Goal: Task Accomplishment & Management: Use online tool/utility

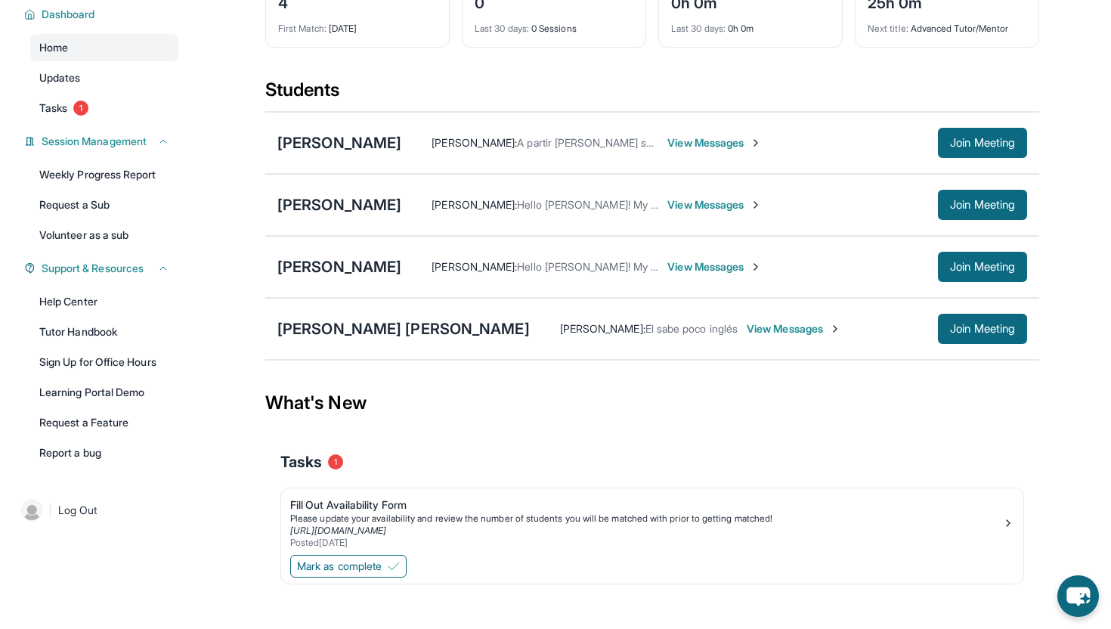
scroll to position [124, 0]
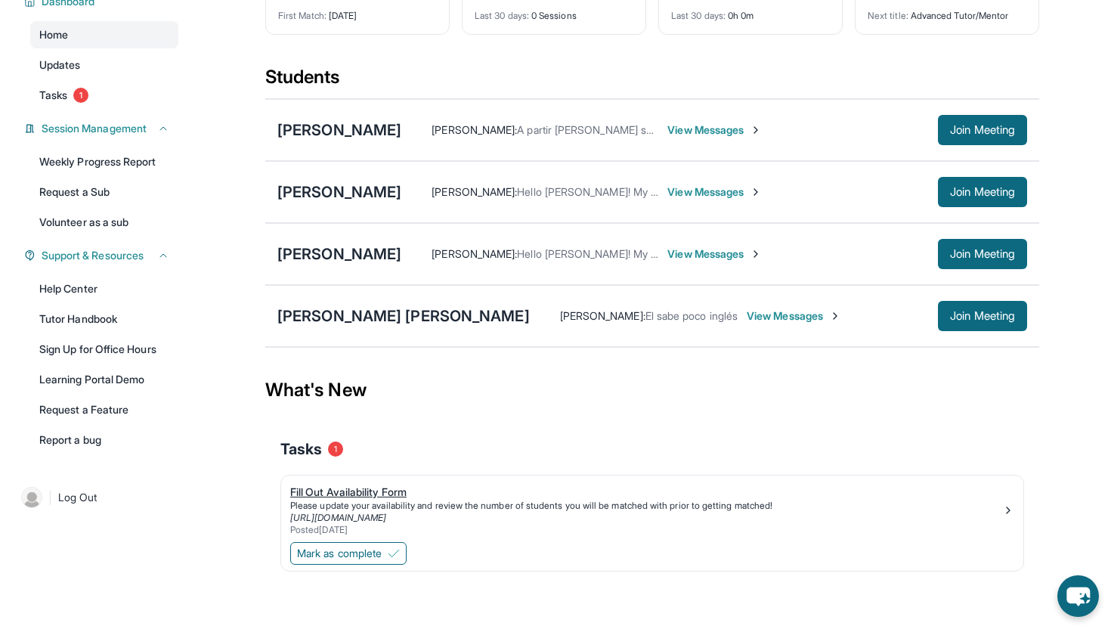
click at [590, 516] on div "[URL][DOMAIN_NAME]" at bounding box center [646, 518] width 712 height 12
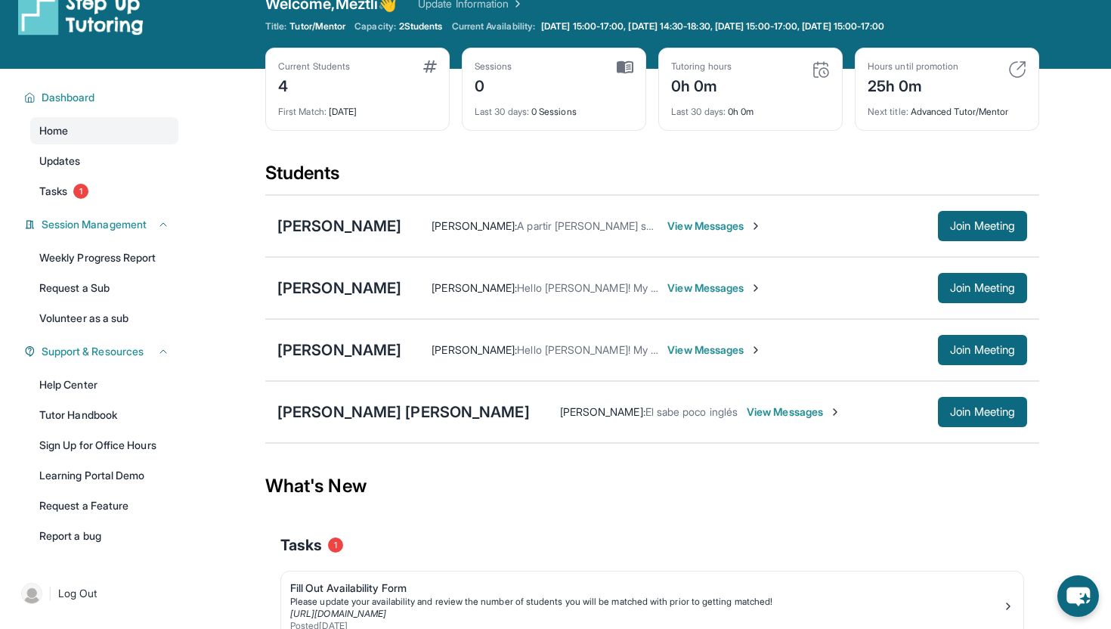
scroll to position [0, 0]
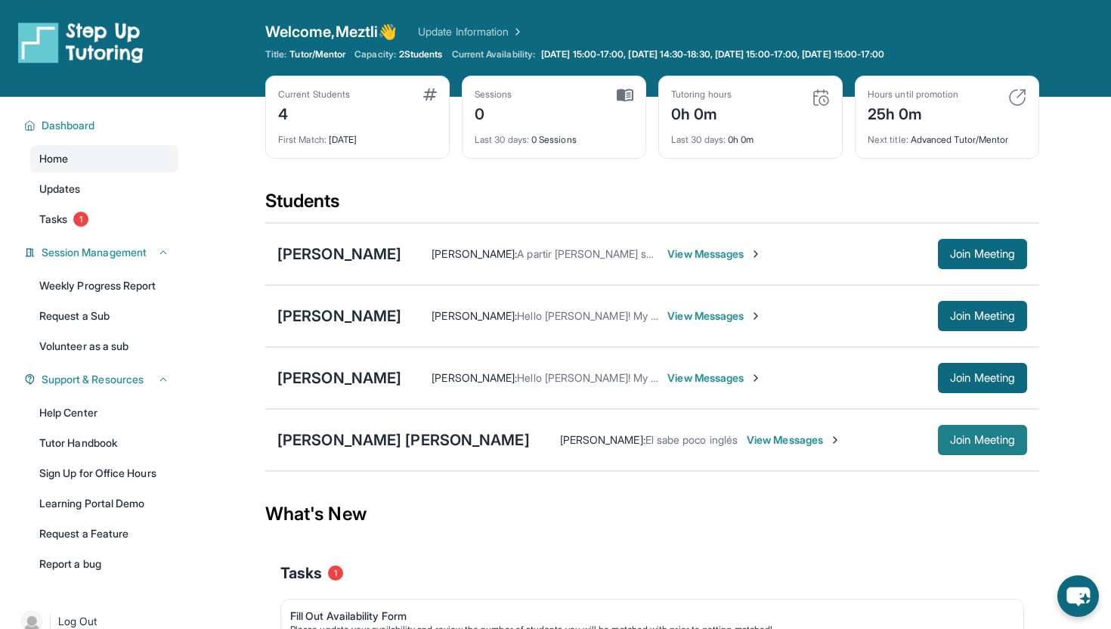
click at [968, 437] on span "Join Meeting" at bounding box center [982, 439] width 65 height 9
click at [982, 442] on span "Join Meeting" at bounding box center [982, 439] width 65 height 9
click at [115, 441] on link "Tutor Handbook" at bounding box center [104, 442] width 148 height 27
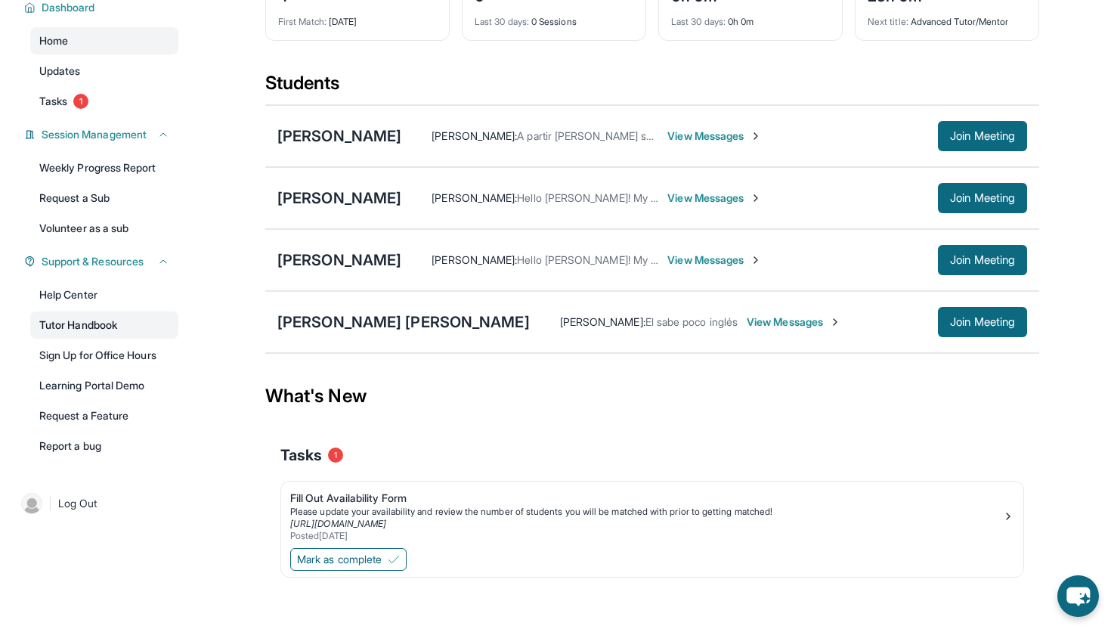
scroll to position [124, 0]
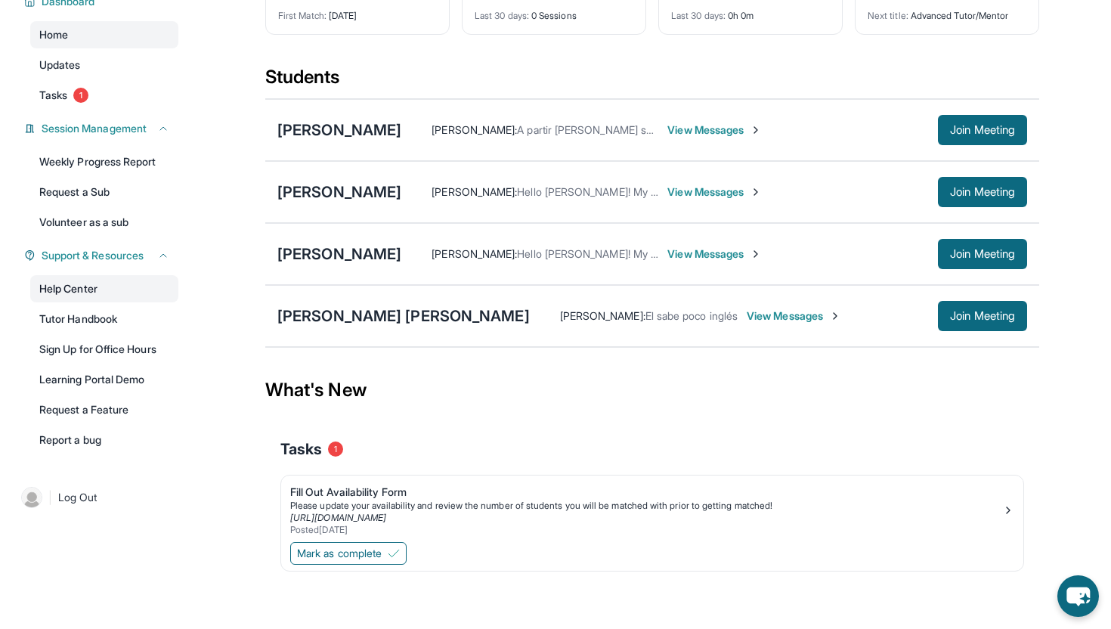
click at [94, 293] on link "Help Center" at bounding box center [104, 288] width 148 height 27
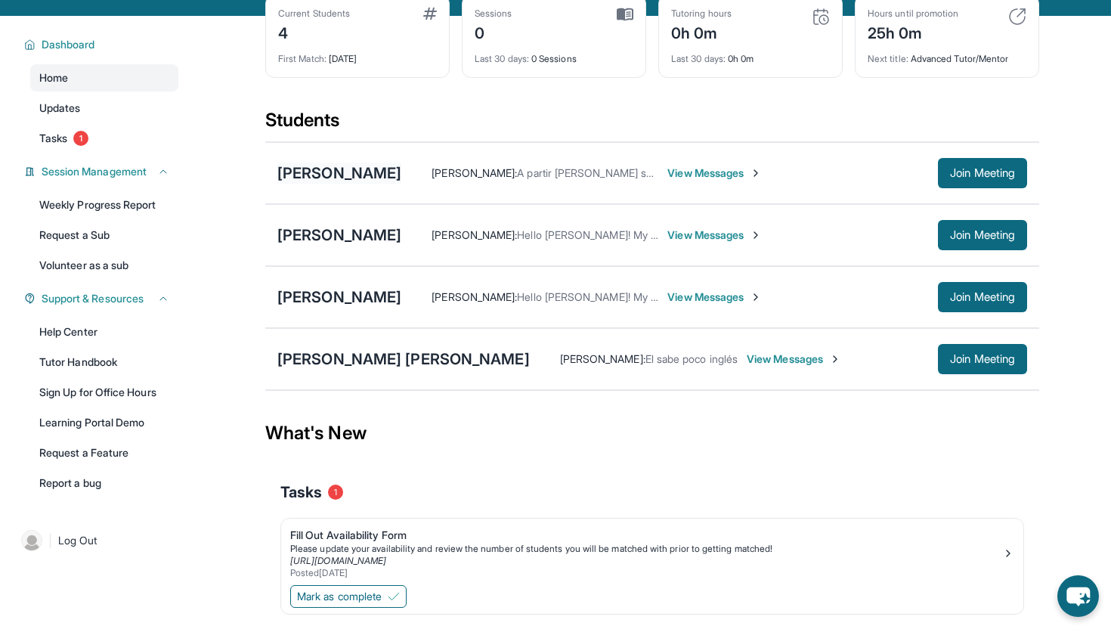
scroll to position [48, 0]
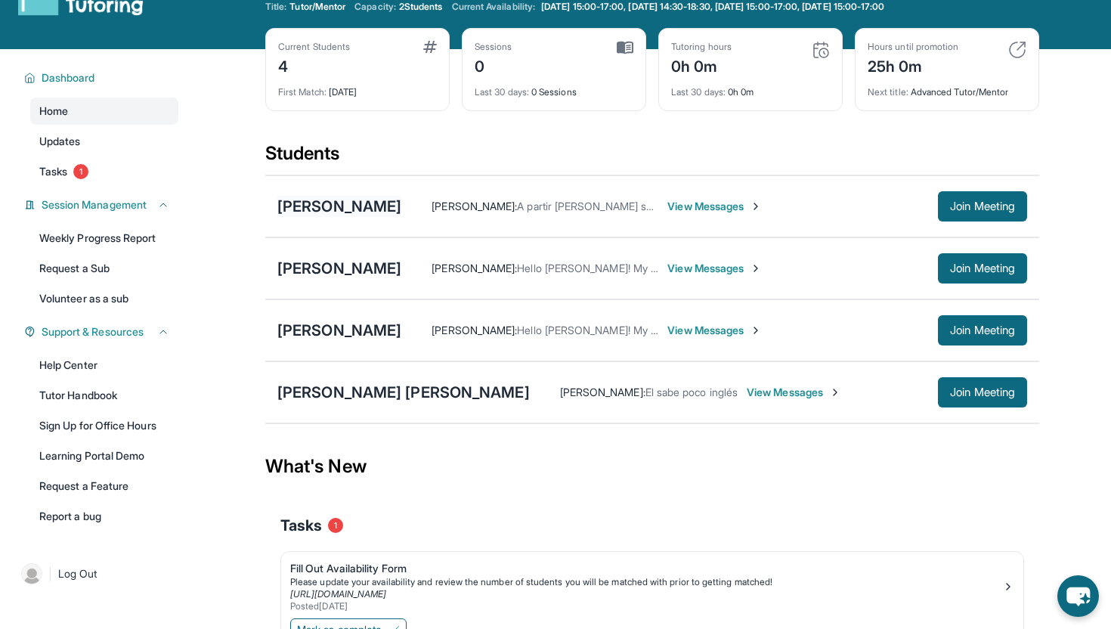
click at [375, 200] on div "[PERSON_NAME]" at bounding box center [339, 206] width 124 height 21
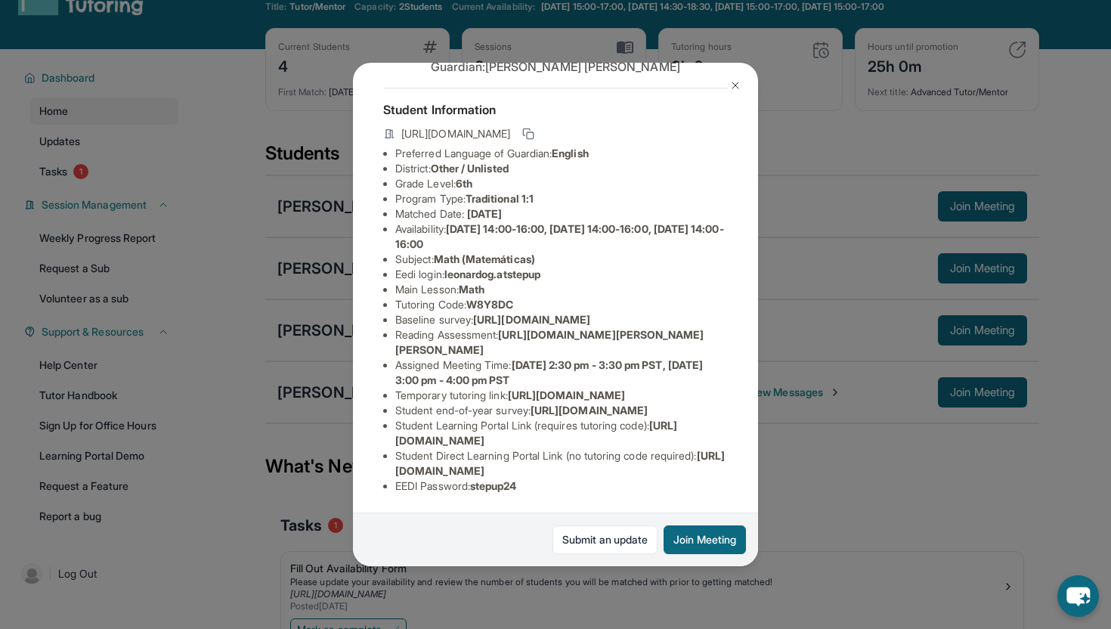
scroll to position [208, 0]
click at [737, 84] on img at bounding box center [735, 85] width 12 height 12
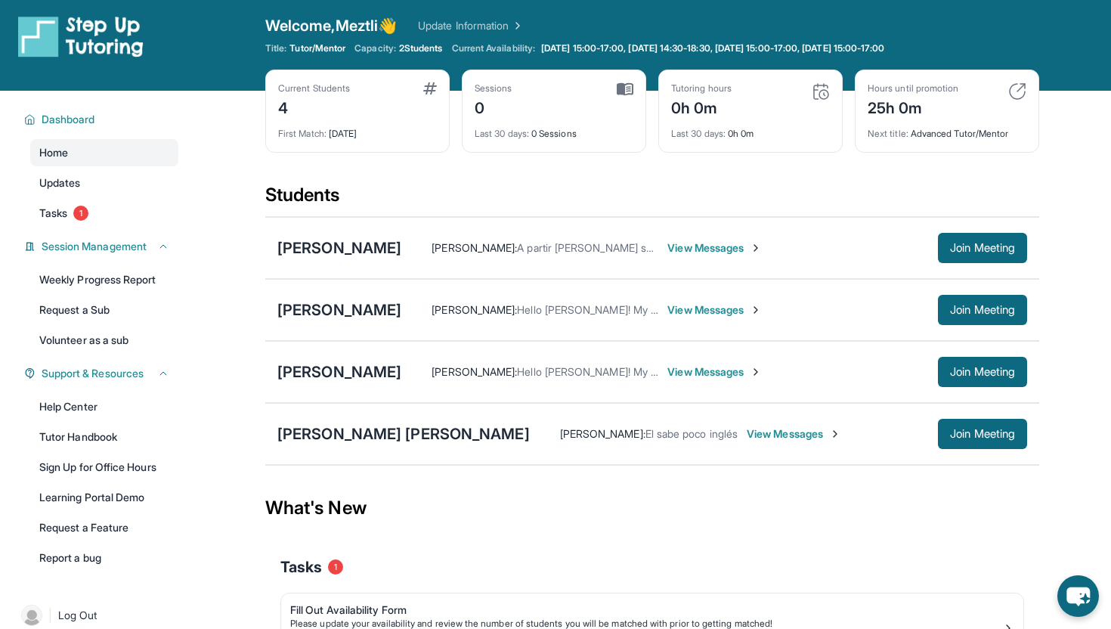
scroll to position [0, 0]
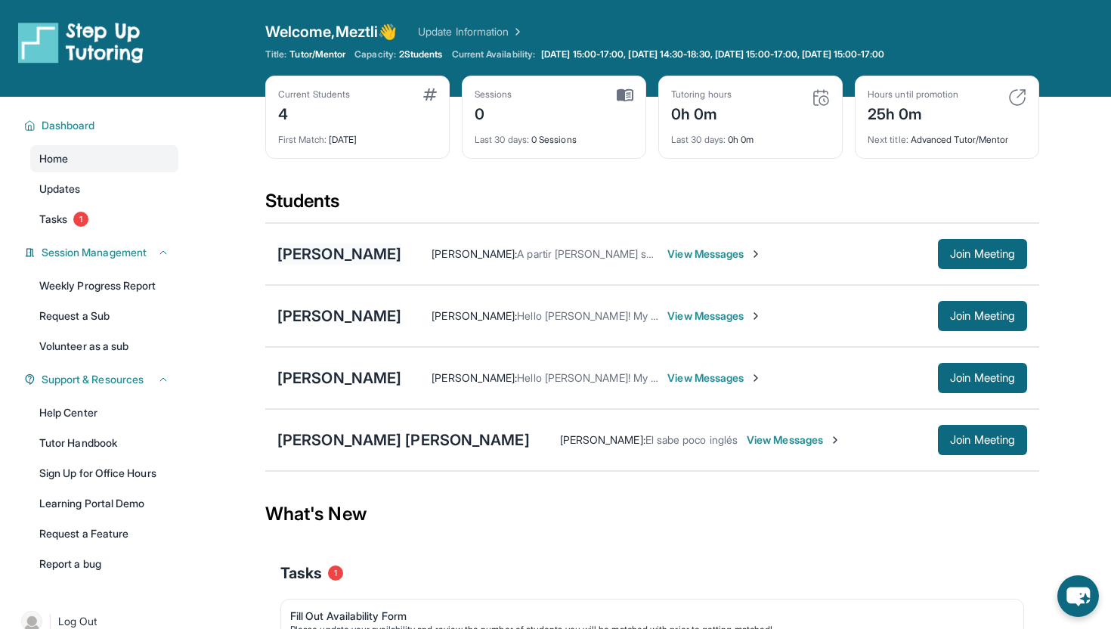
click at [389, 251] on div "[PERSON_NAME]" at bounding box center [339, 253] width 124 height 21
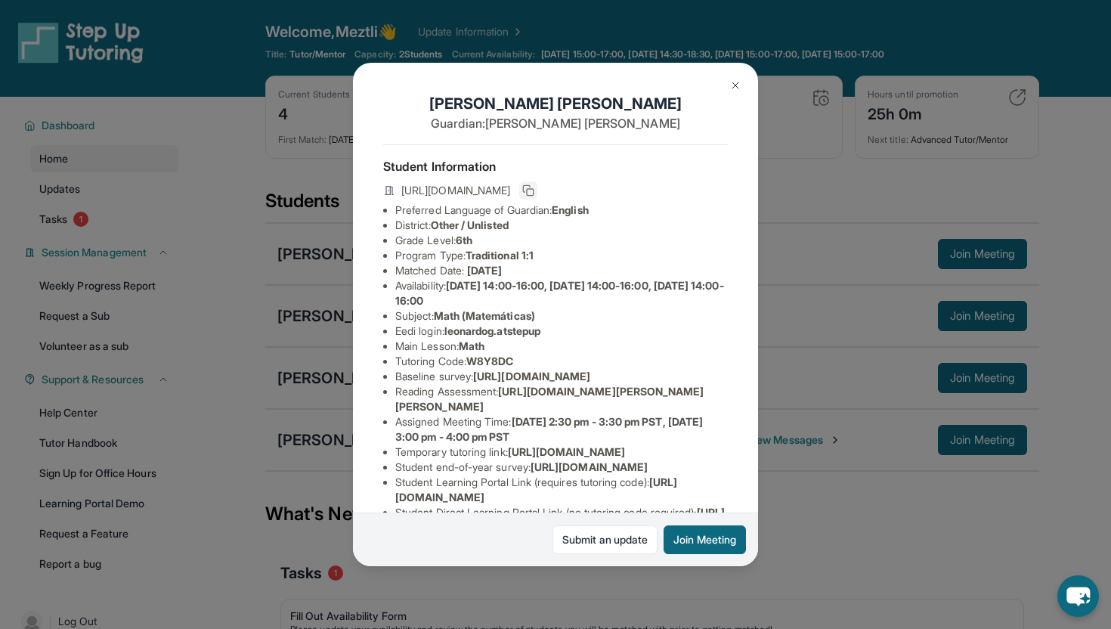
click at [534, 191] on icon at bounding box center [528, 190] width 12 height 12
click at [734, 85] on img at bounding box center [735, 85] width 12 height 12
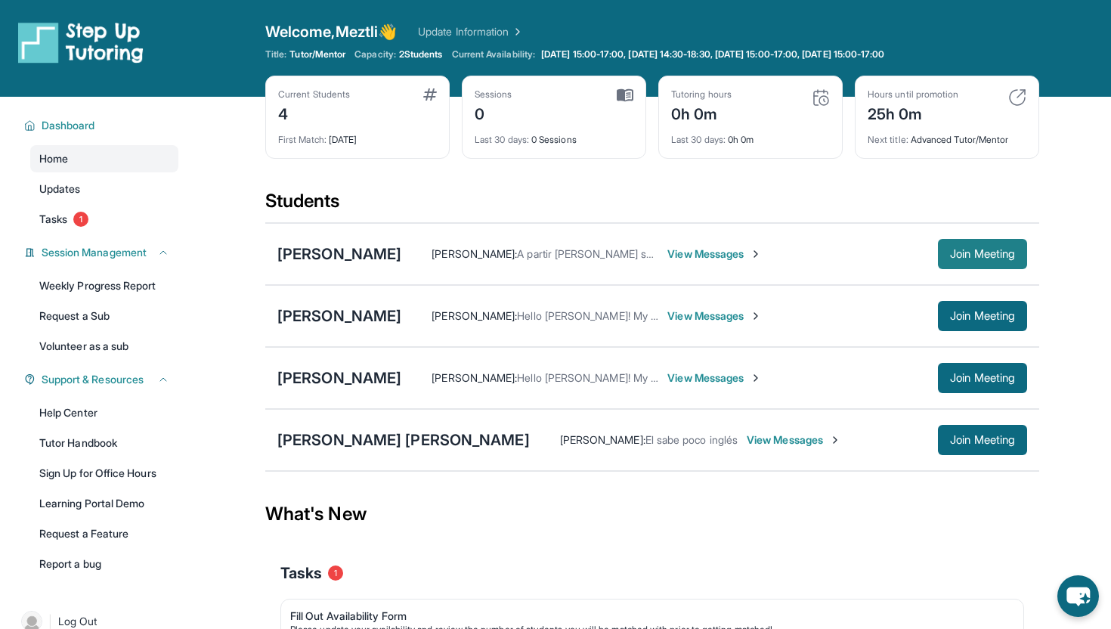
click at [970, 243] on button "Join Meeting" at bounding box center [982, 254] width 89 height 30
click at [401, 251] on div "[PERSON_NAME]" at bounding box center [339, 253] width 124 height 21
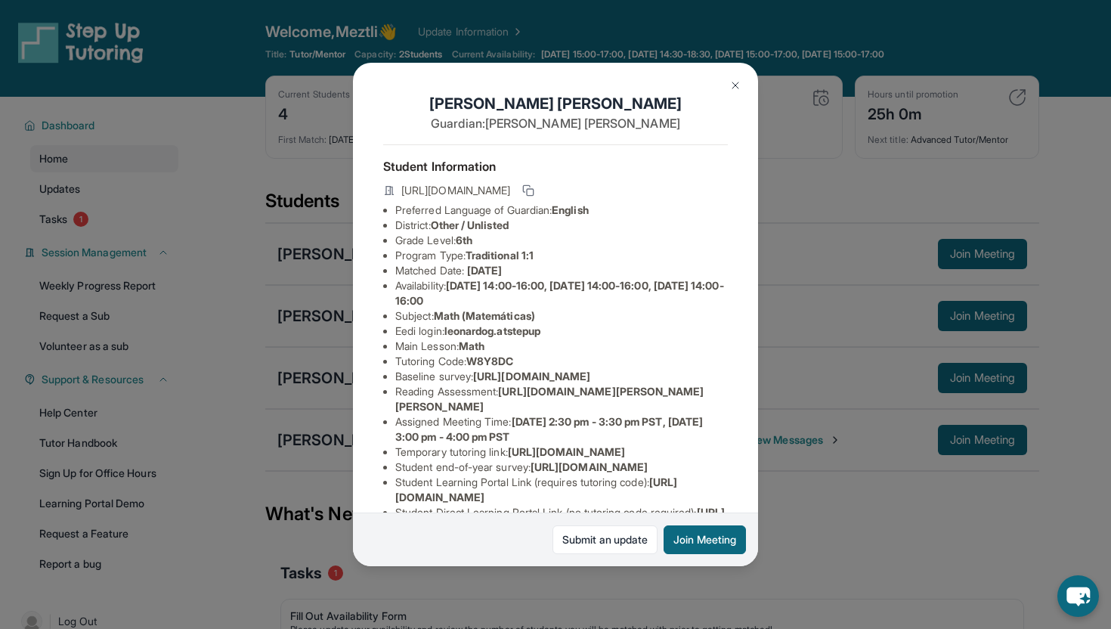
click at [738, 80] on img at bounding box center [735, 85] width 12 height 12
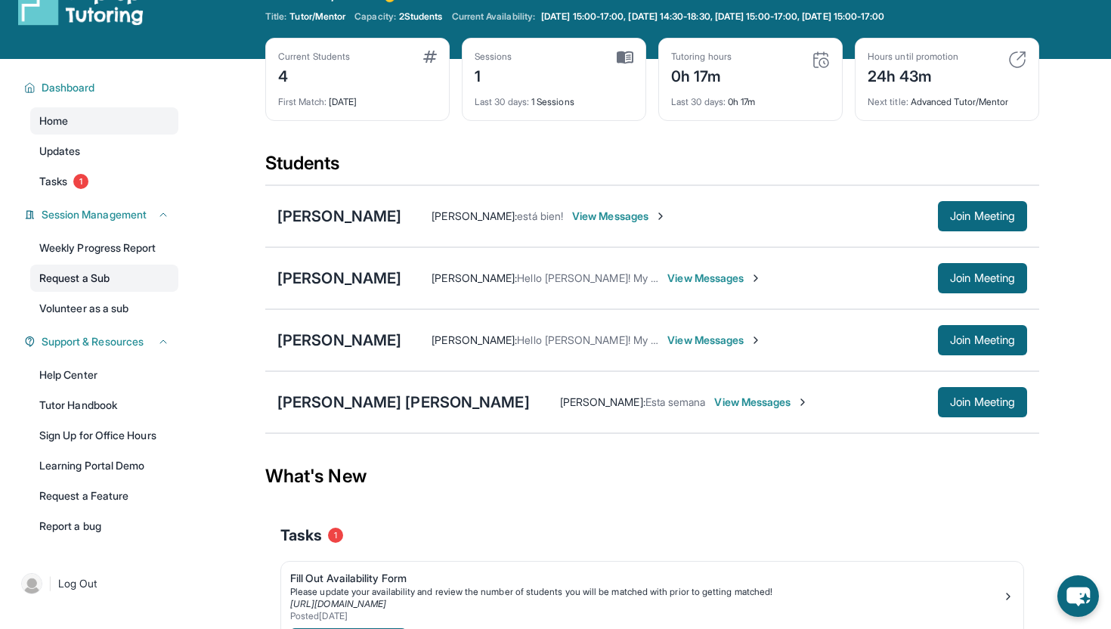
scroll to position [23, 0]
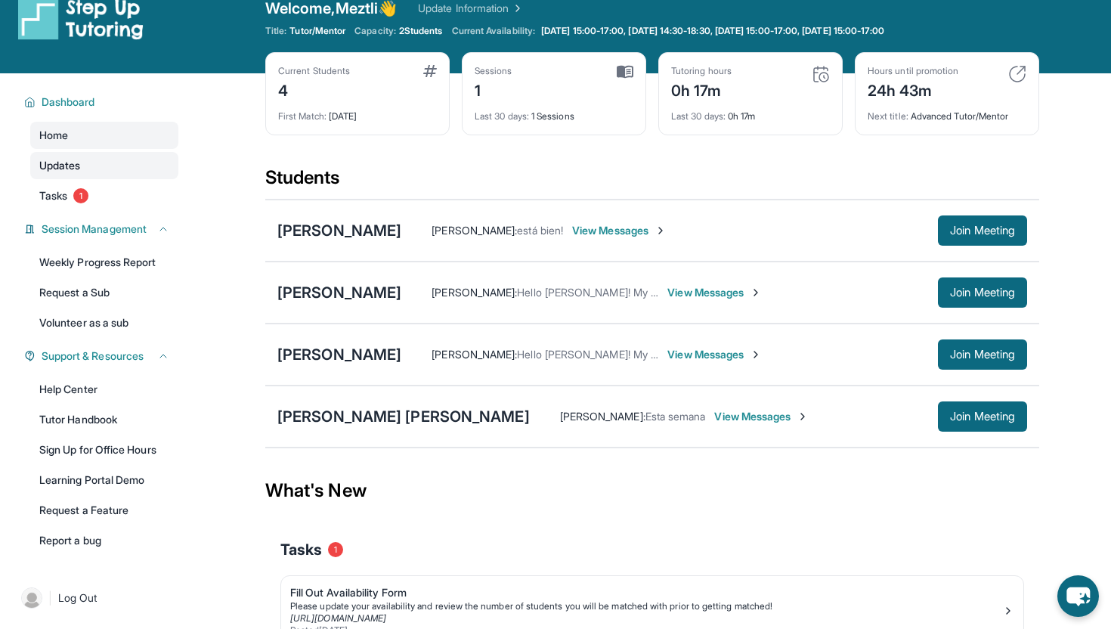
click at [102, 176] on link "Updates" at bounding box center [104, 165] width 148 height 27
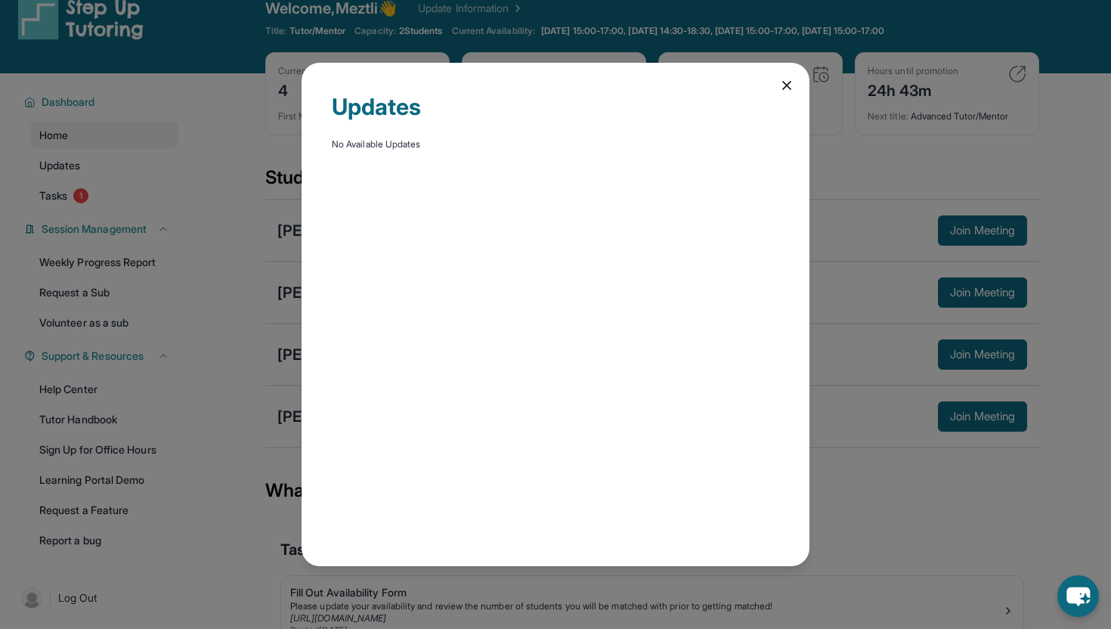
click at [795, 77] on div "Updates No Available Updates" at bounding box center [556, 314] width 508 height 503
click at [787, 82] on icon at bounding box center [786, 85] width 15 height 15
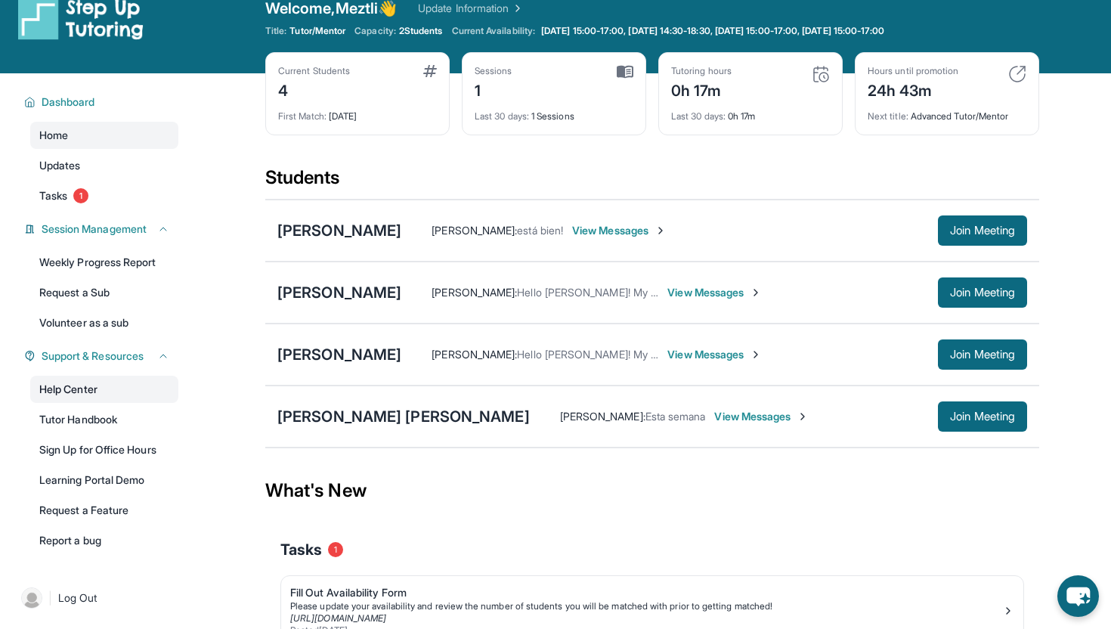
click at [107, 391] on link "Help Center" at bounding box center [104, 389] width 148 height 27
click at [968, 234] on span "Join Meeting" at bounding box center [982, 230] width 65 height 9
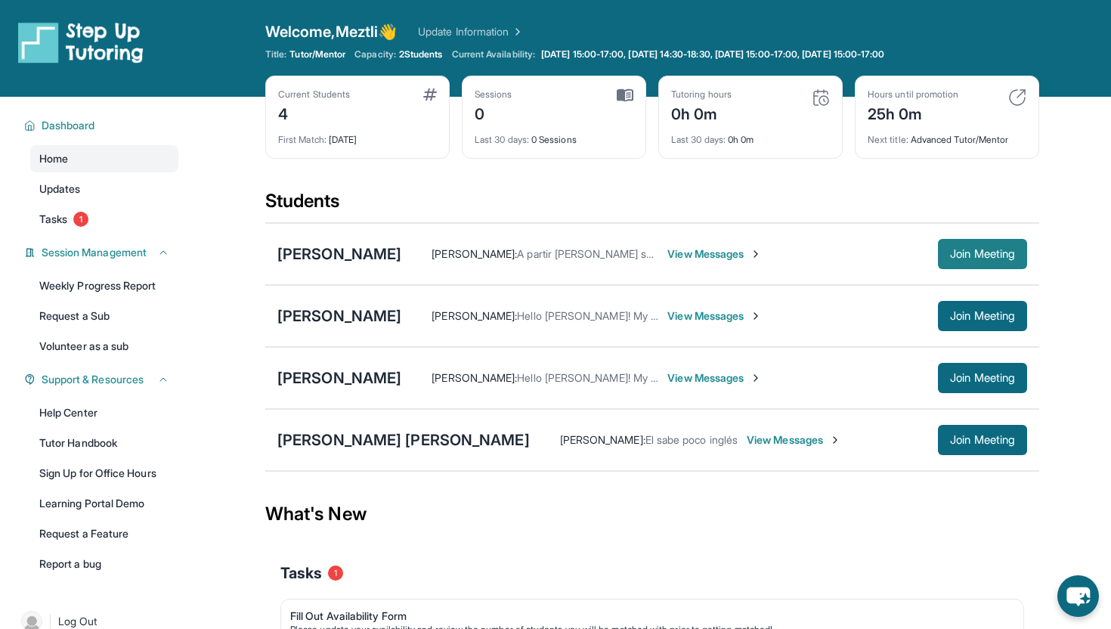
click at [957, 255] on span "Join Meeting" at bounding box center [982, 253] width 65 height 9
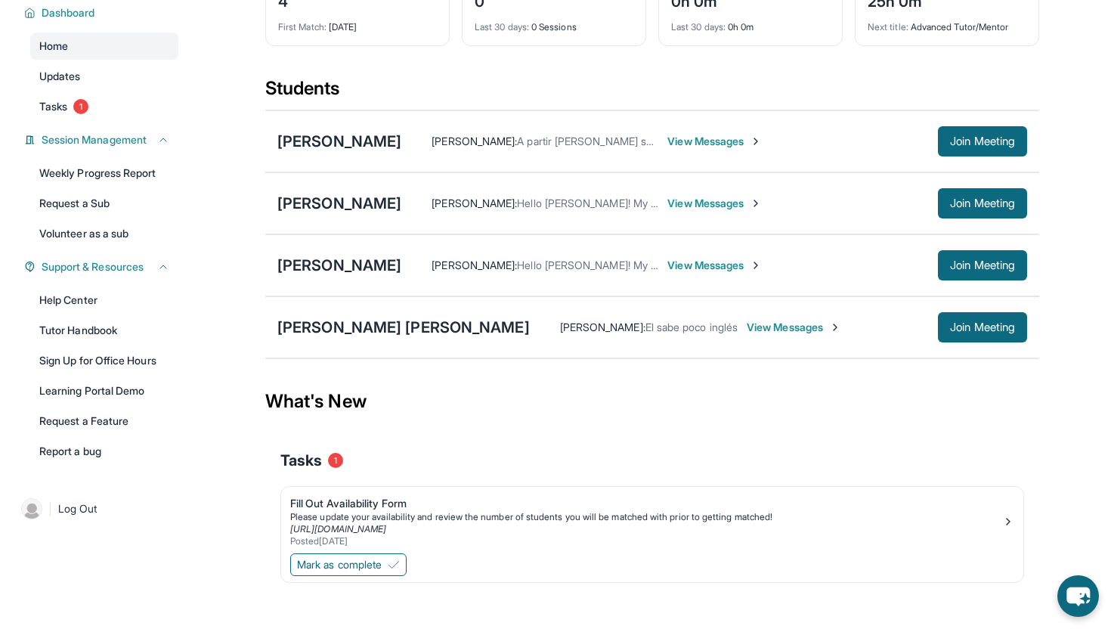
scroll to position [124, 0]
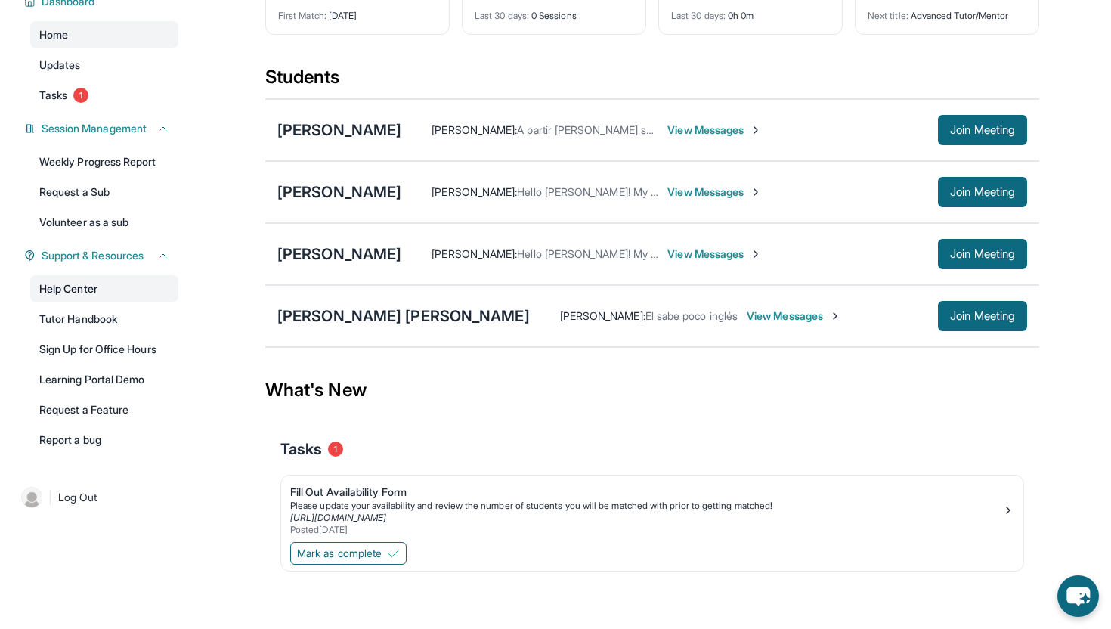
click at [75, 290] on link "Help Center" at bounding box center [104, 288] width 148 height 27
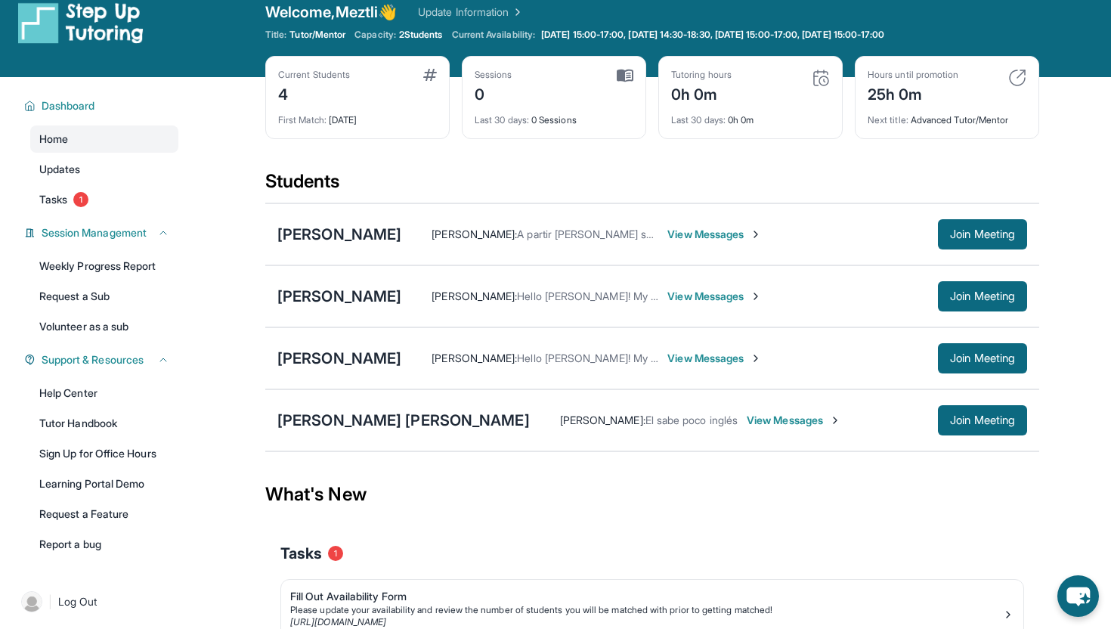
scroll to position [0, 0]
